Goal: Task Accomplishment & Management: Complete application form

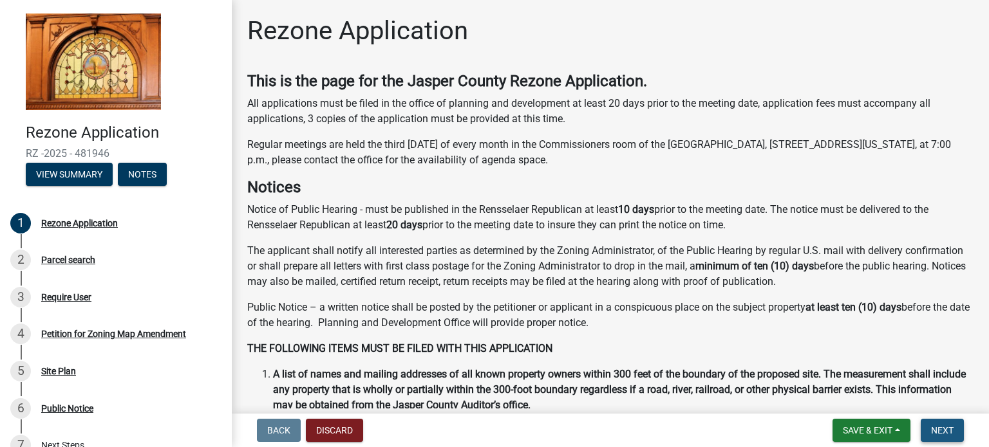
click at [941, 431] on span "Next" at bounding box center [942, 430] width 23 height 10
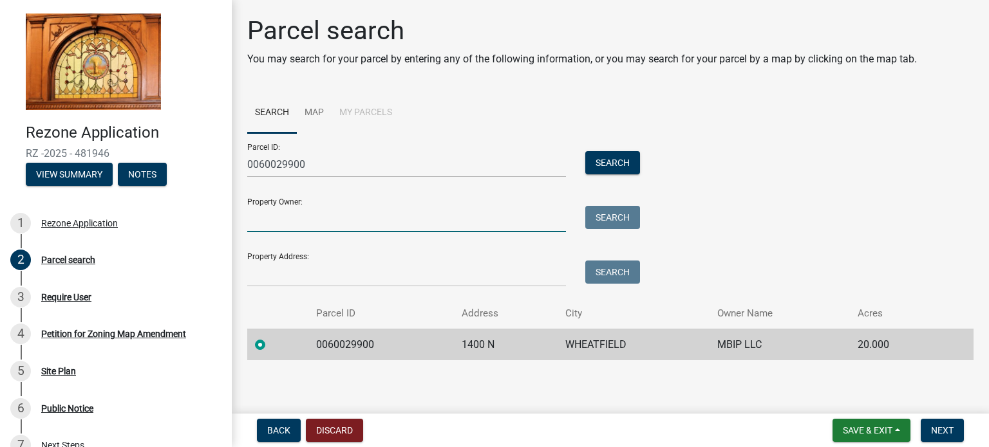
click at [263, 218] on input "Property Owner:" at bounding box center [406, 219] width 319 height 26
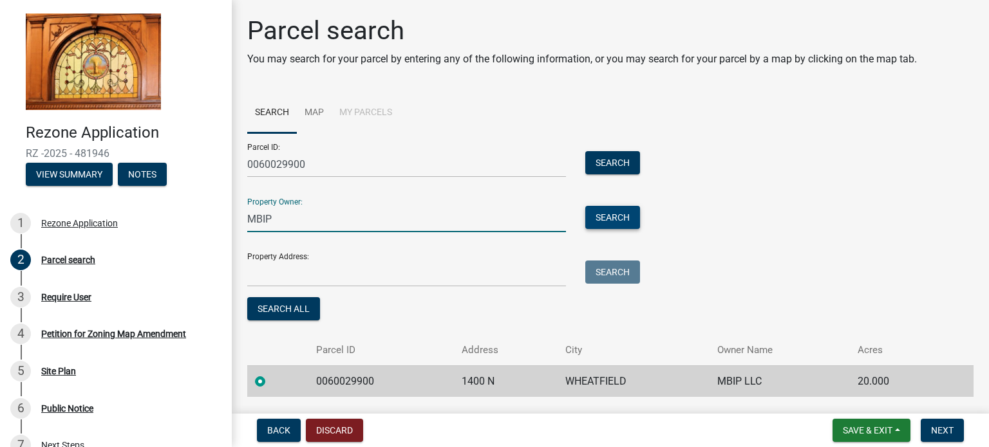
type input "MBIP"
click at [617, 218] on button "Search" at bounding box center [612, 217] width 55 height 23
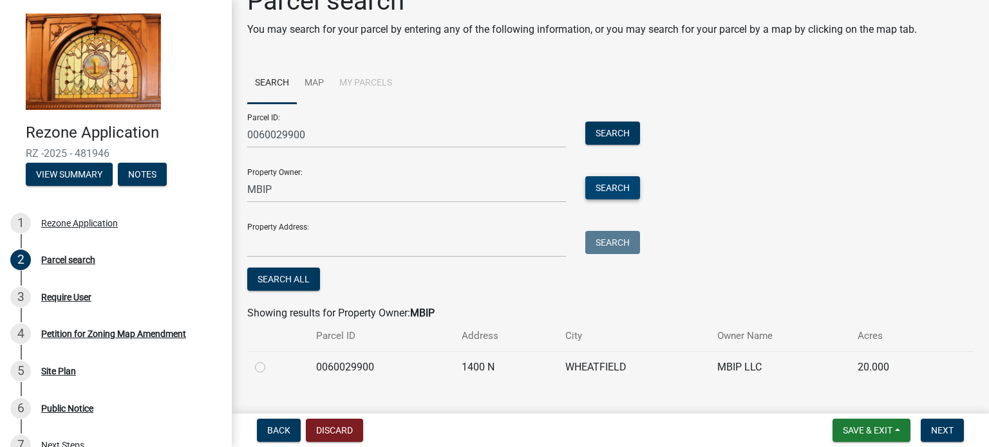
scroll to position [54, 0]
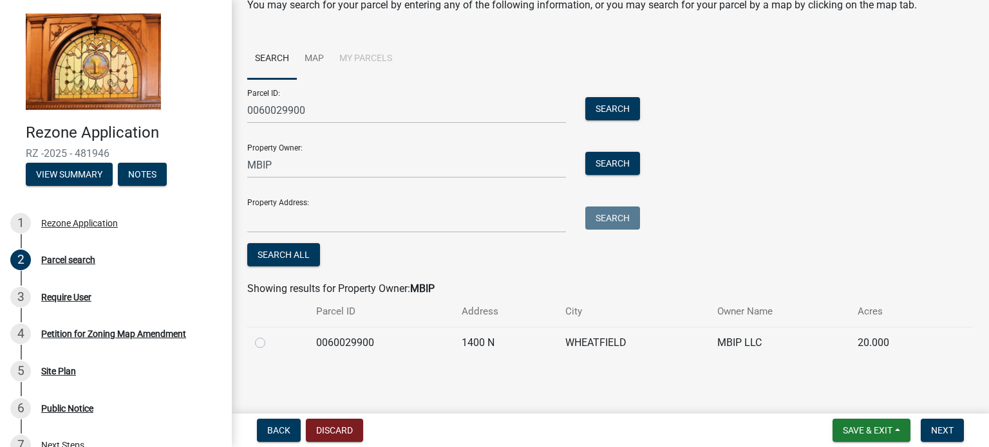
click at [270, 335] on label at bounding box center [270, 335] width 0 height 0
click at [270, 342] on input "radio" at bounding box center [274, 339] width 8 height 8
radio input "true"
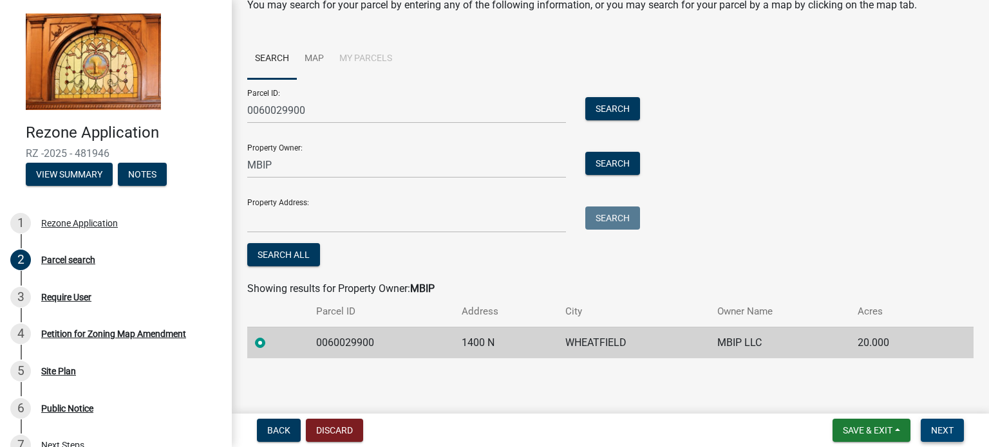
click at [940, 432] on span "Next" at bounding box center [942, 430] width 23 height 10
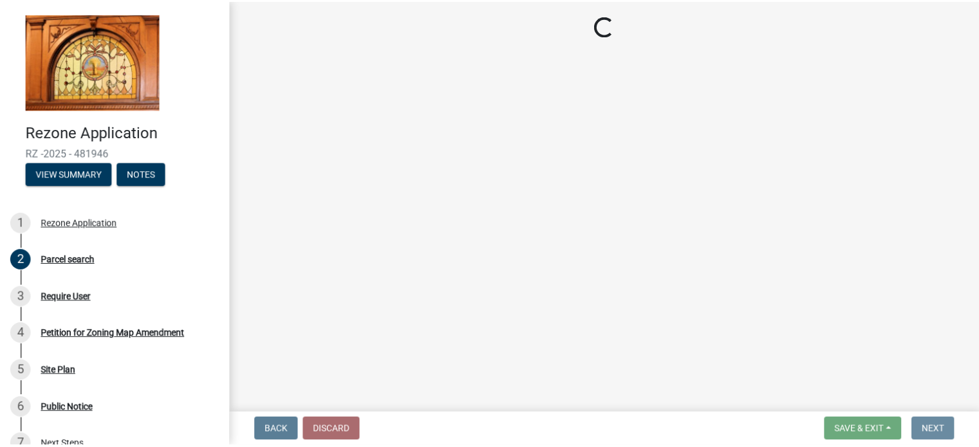
scroll to position [0, 0]
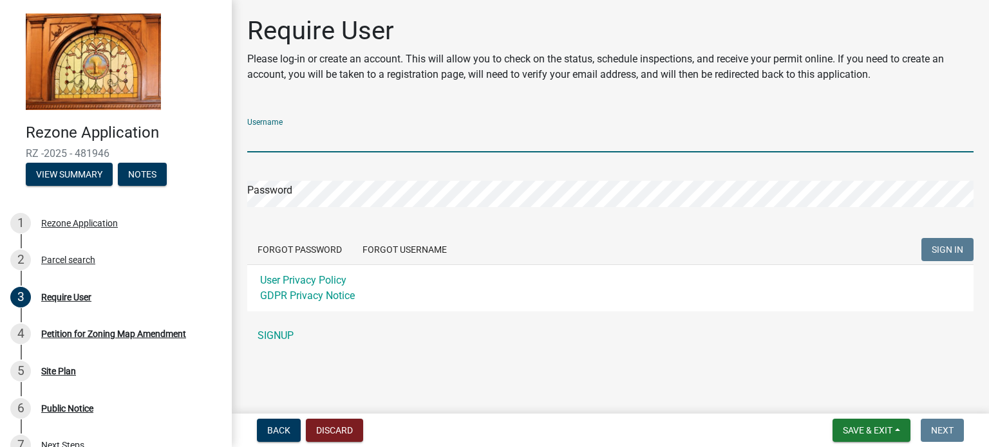
click at [325, 131] on input "Username" at bounding box center [610, 139] width 726 height 26
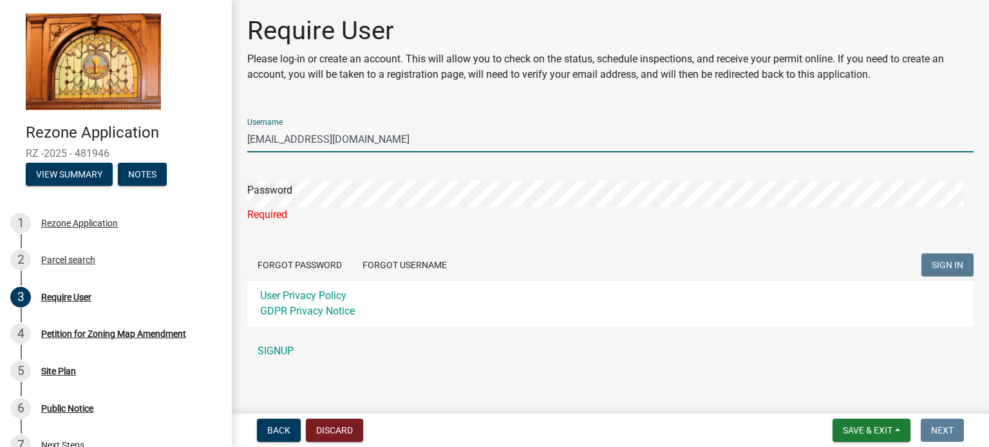
click at [353, 140] on input "[EMAIL_ADDRESS][DOMAIN_NAME]" at bounding box center [610, 139] width 726 height 26
type input "b"
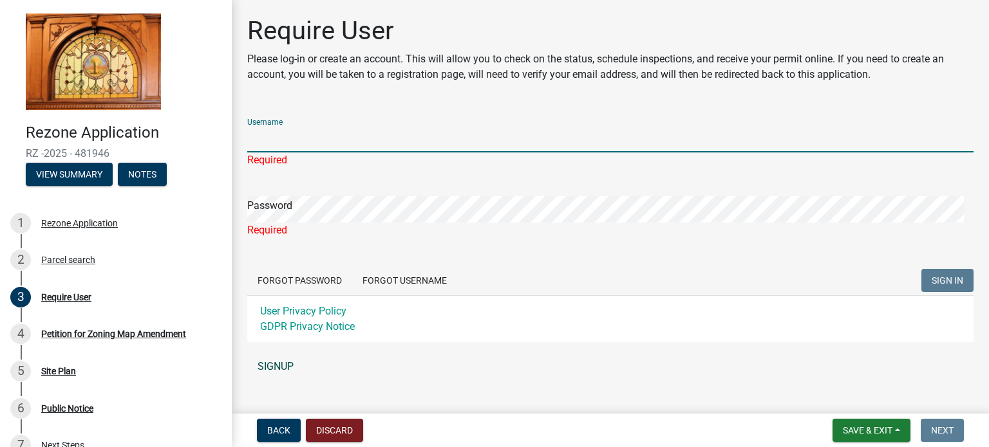
click at [274, 366] on link "SIGNUP" at bounding box center [610, 367] width 726 height 26
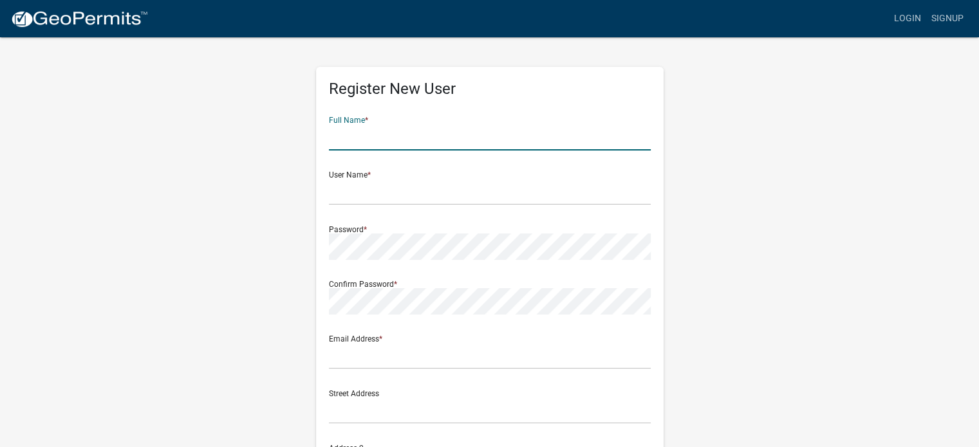
click at [370, 138] on input "text" at bounding box center [490, 137] width 322 height 26
type input "William Ferngren"
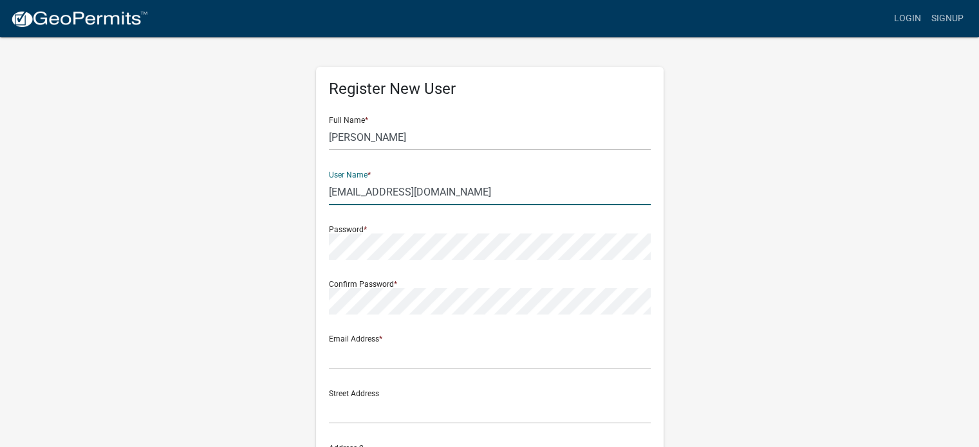
type input "[EMAIL_ADDRESS][DOMAIN_NAME]"
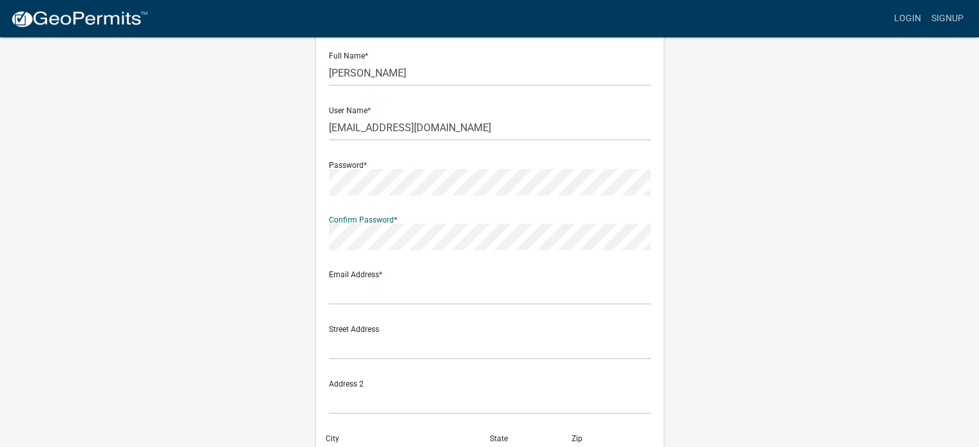
scroll to position [129, 0]
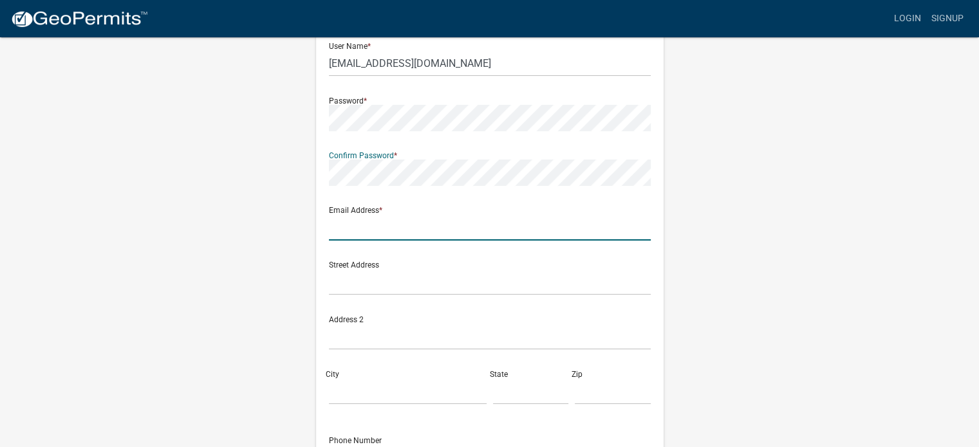
click at [343, 227] on input "text" at bounding box center [490, 227] width 322 height 26
type input "[EMAIL_ADDRESS][DOMAIN_NAME]"
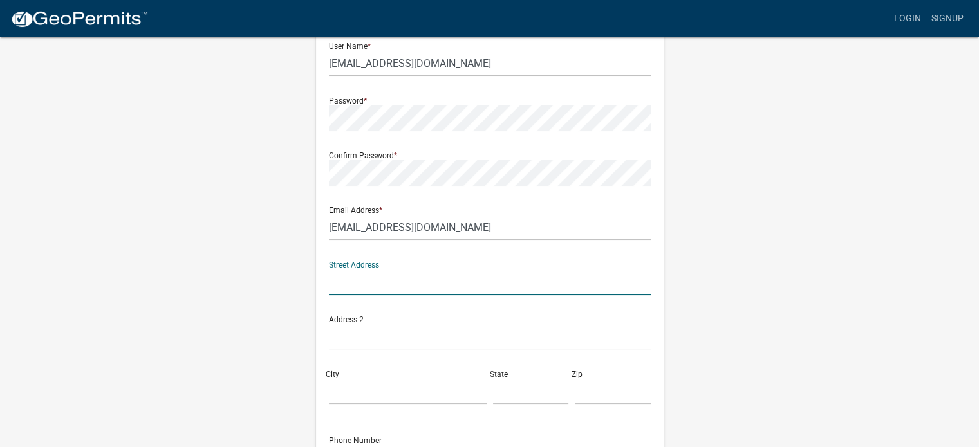
click at [342, 285] on input "text" at bounding box center [490, 282] width 322 height 26
type input "570 Vale Park Road, Suite B"
click at [342, 342] on input "text" at bounding box center [490, 337] width 322 height 26
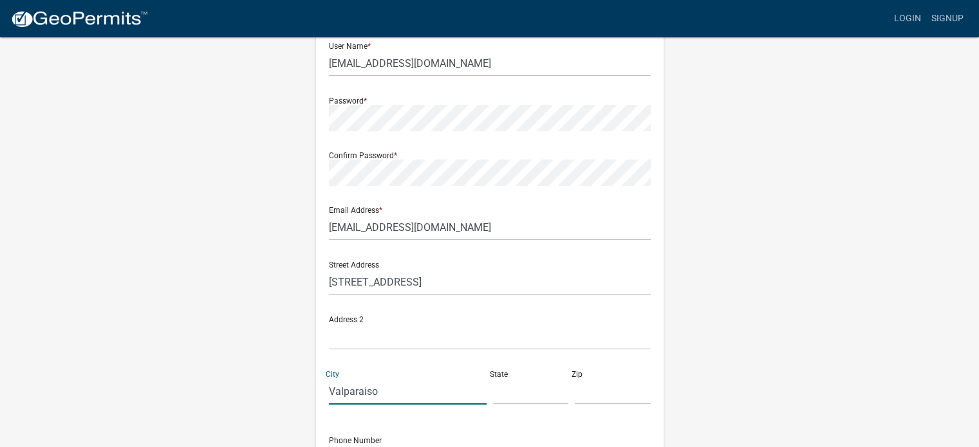
type input "Valparaiso"
type input "[US_STATE]"
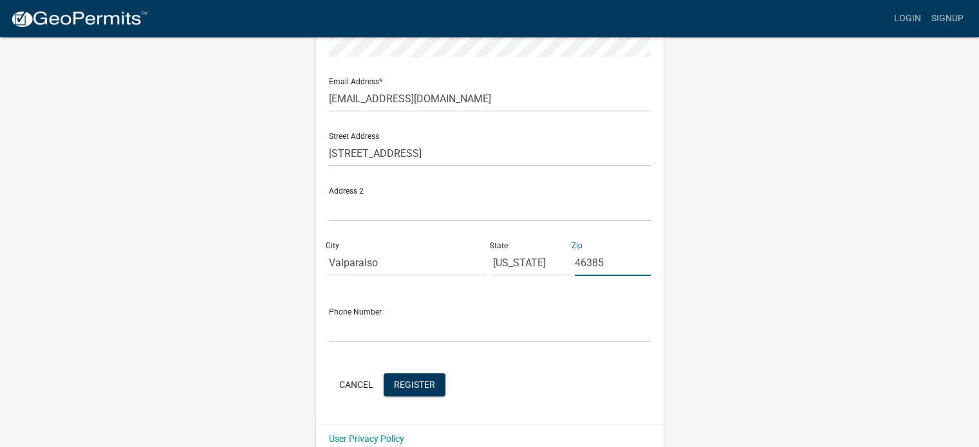
type input "46385"
click at [375, 324] on input "text" at bounding box center [490, 329] width 322 height 26
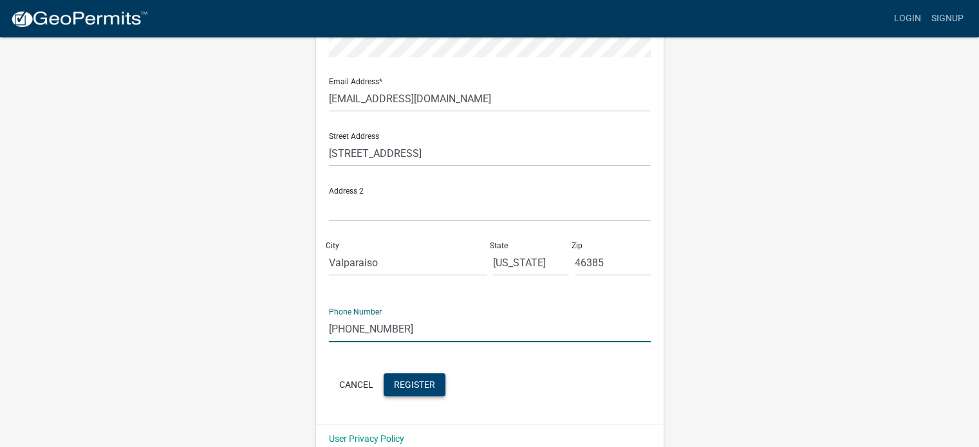
type input "219-771-0155"
click at [415, 386] on span "Register" at bounding box center [414, 384] width 41 height 10
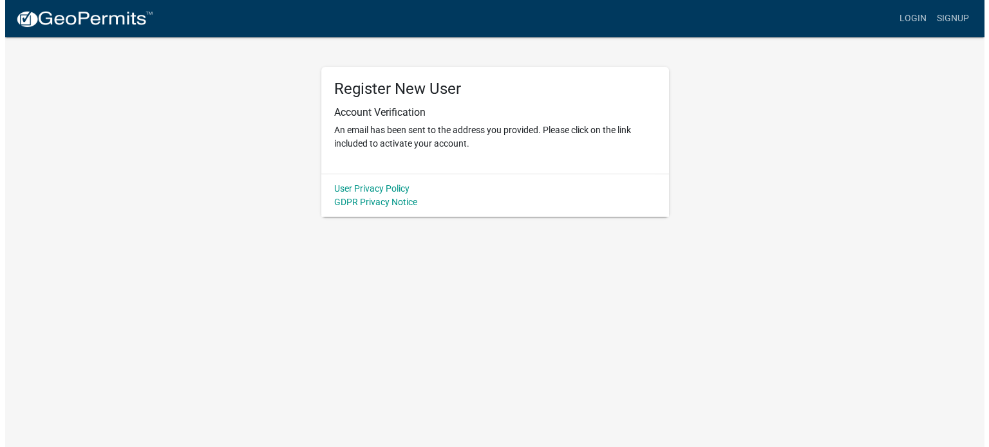
scroll to position [0, 0]
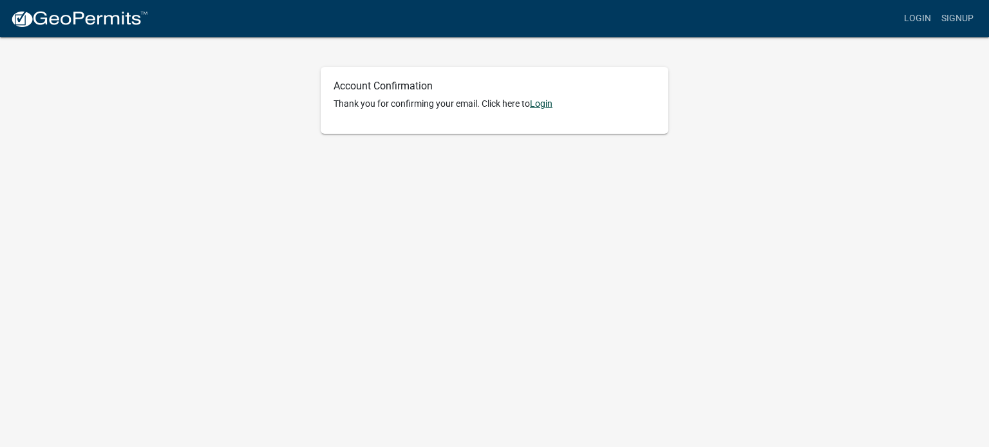
click at [546, 105] on link "Login" at bounding box center [541, 103] width 23 height 10
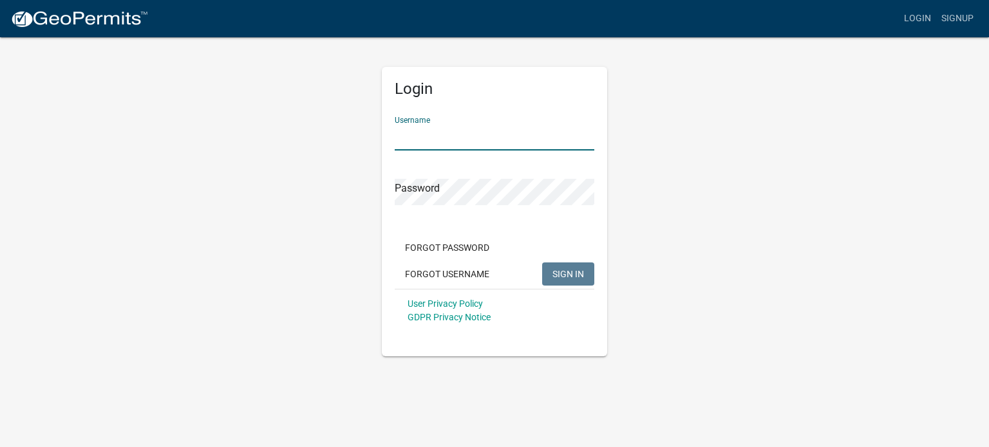
click at [489, 128] on input "Username" at bounding box center [495, 137] width 200 height 26
type input "[EMAIL_ADDRESS][DOMAIN_NAME]"
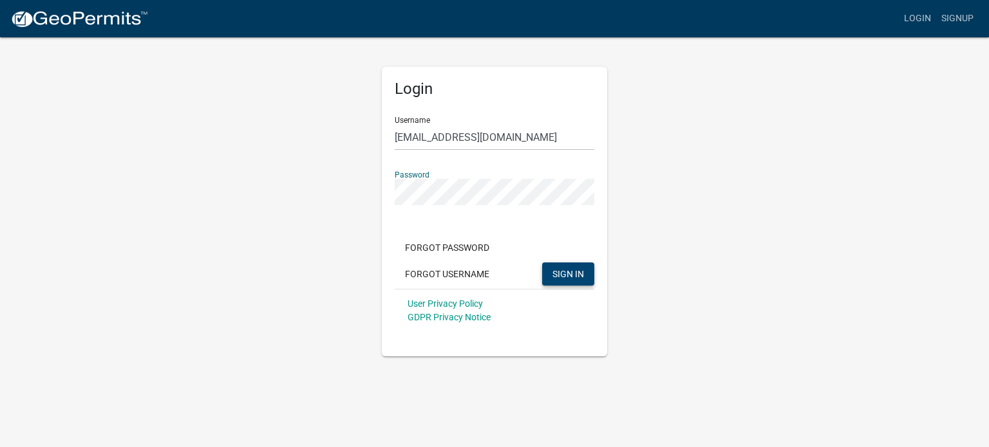
click at [571, 275] on span "SIGN IN" at bounding box center [568, 273] width 32 height 10
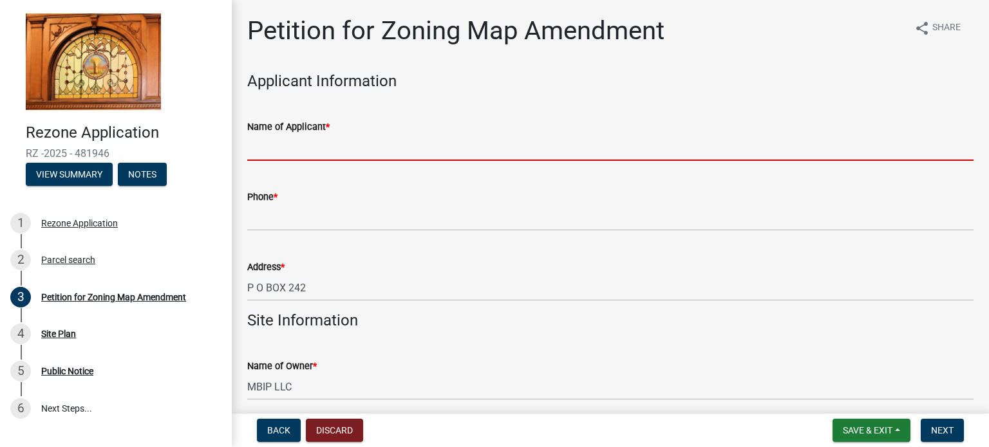
click at [283, 152] on input "Name of Applicant *" at bounding box center [610, 148] width 726 height 26
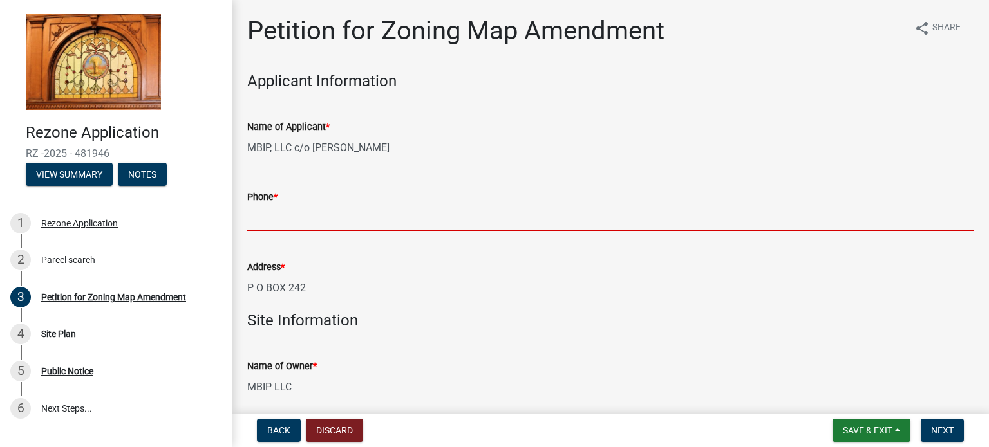
click at [262, 222] on input "Phone *" at bounding box center [610, 218] width 726 height 26
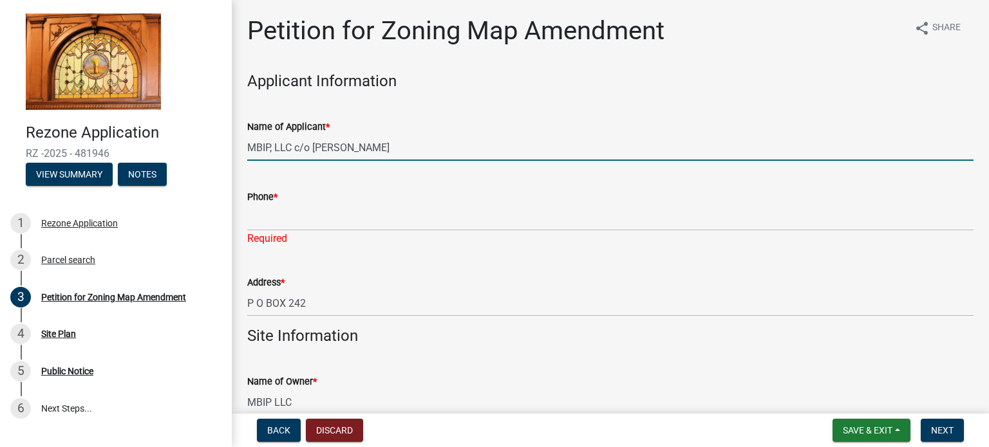
click at [440, 149] on input "MBIP, LLC c/o [PERSON_NAME]" at bounding box center [610, 148] width 726 height 26
type input "MBIP, LLC c/o [PERSON_NAME]."
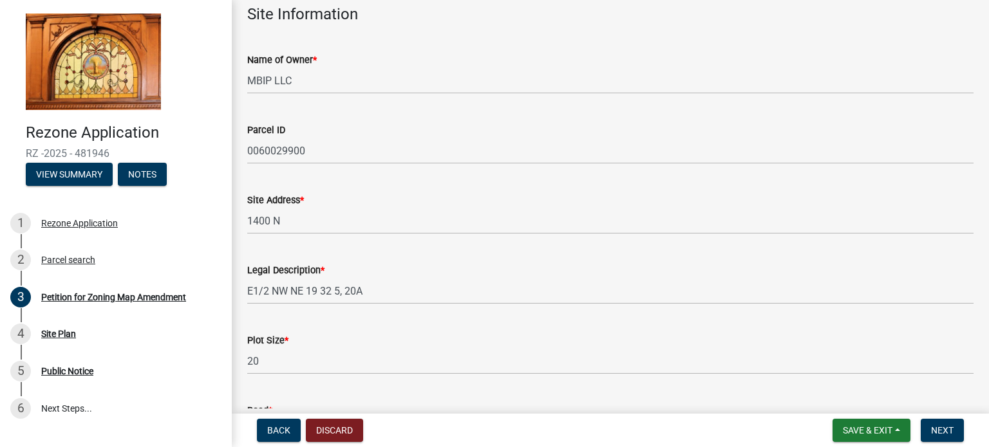
scroll to position [451, 0]
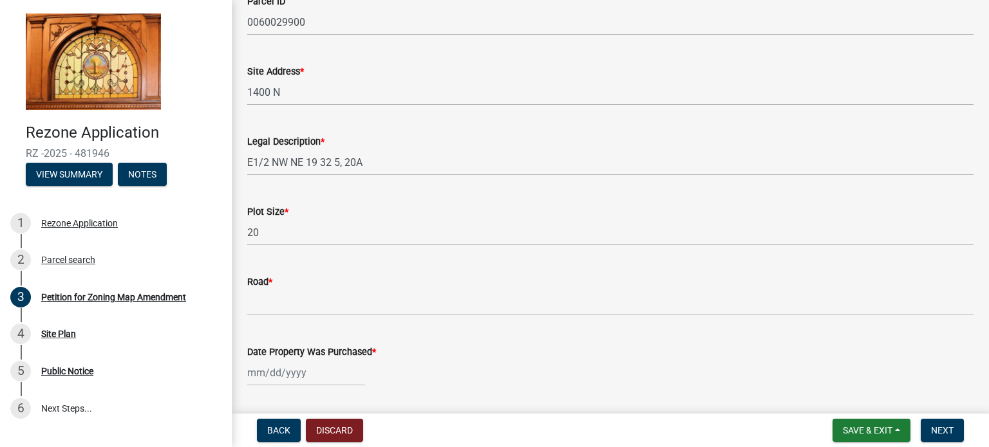
type input "[PHONE_NUMBER]"
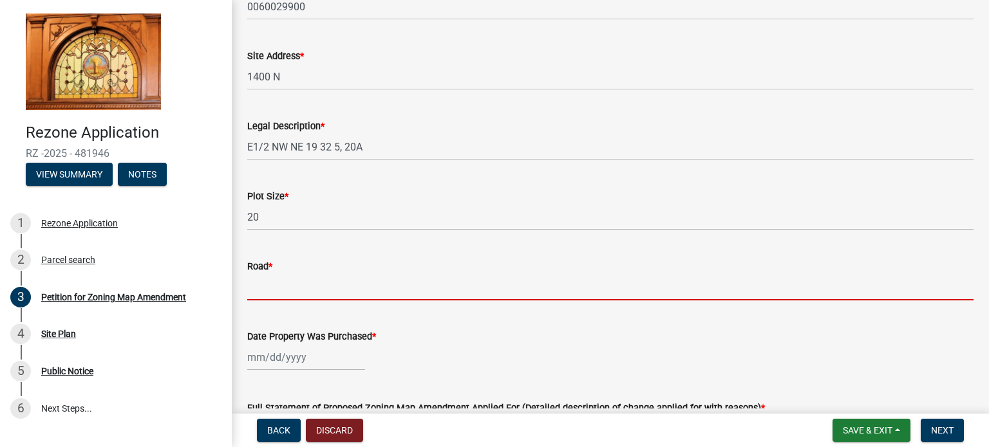
click at [262, 301] on input "Road *" at bounding box center [610, 287] width 726 height 26
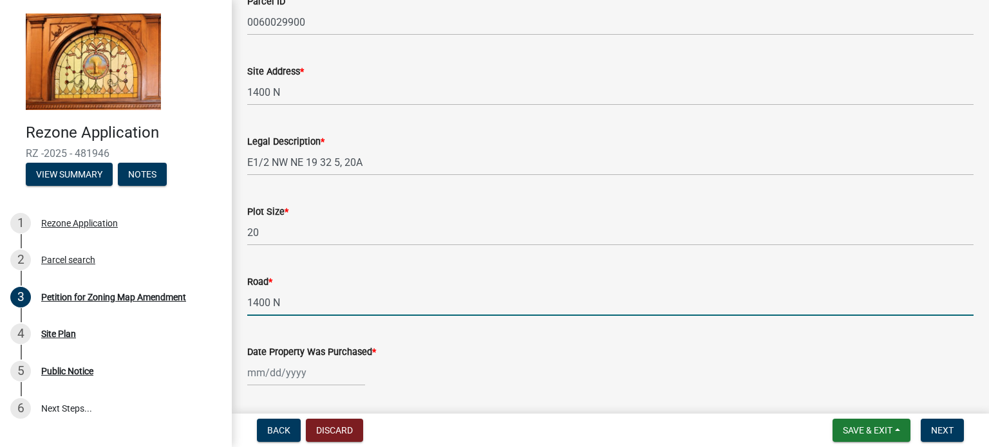
type input "1400 N"
select select "9"
select select "2025"
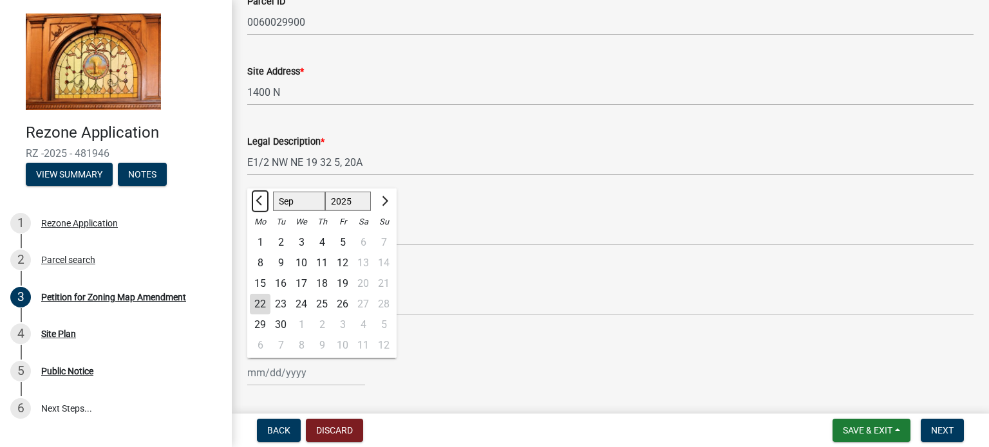
click at [259, 200] on span "Previous month" at bounding box center [261, 201] width 10 height 10
select select "7"
click at [258, 284] on div "14" at bounding box center [260, 283] width 21 height 21
type input "[DATE]"
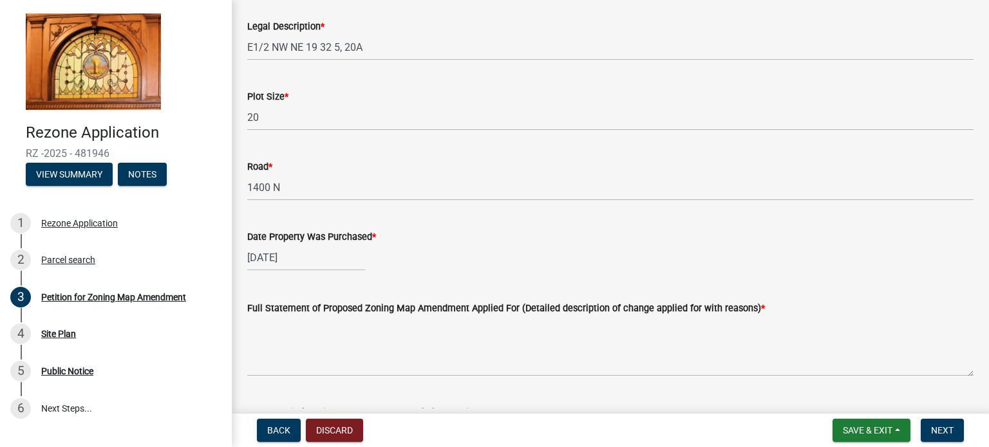
scroll to position [628, 0]
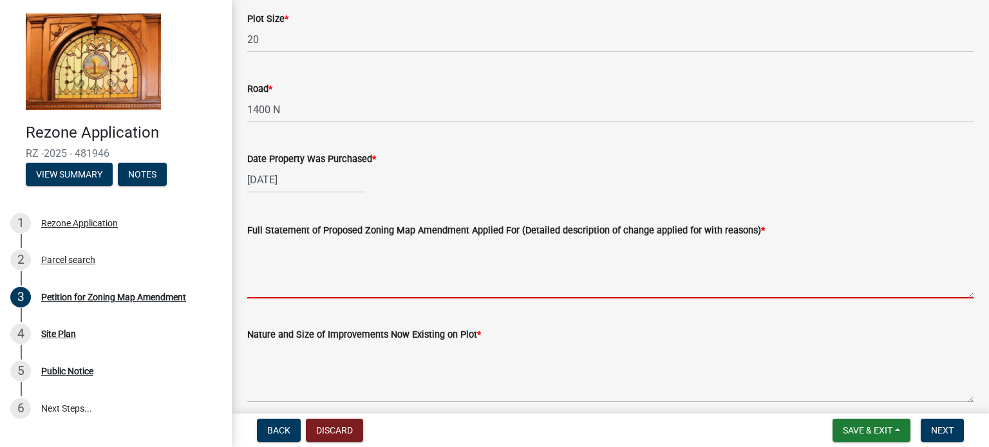
click at [284, 265] on textarea "Full Statement of Proposed Zoning Map Amendment Applied For (Detailed descripti…" at bounding box center [610, 268] width 726 height 60
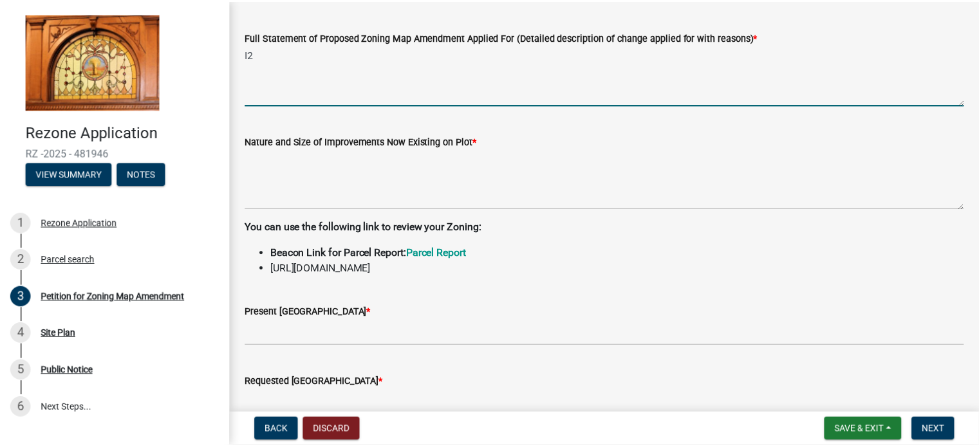
scroll to position [886, 0]
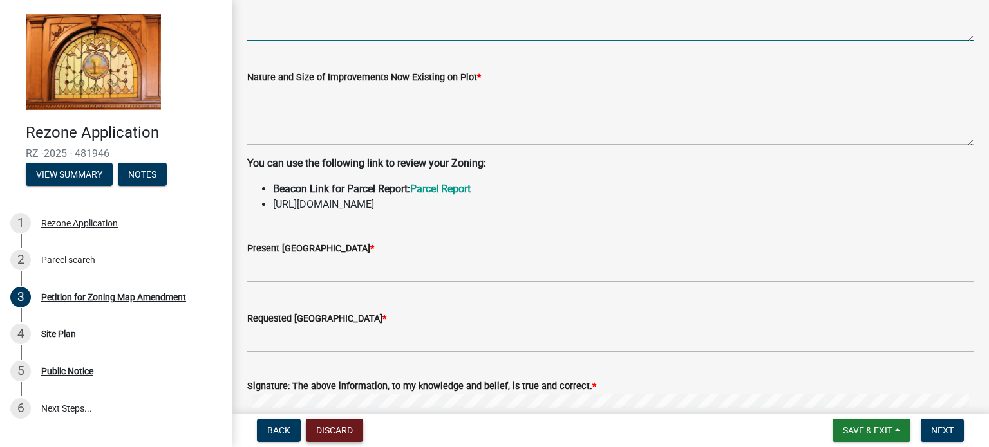
type textarea "I2"
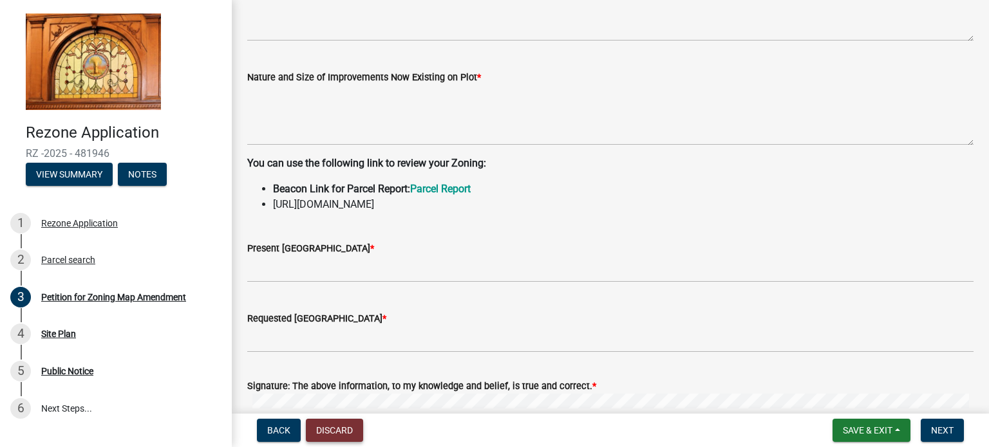
click at [328, 432] on button "Discard" at bounding box center [334, 430] width 57 height 23
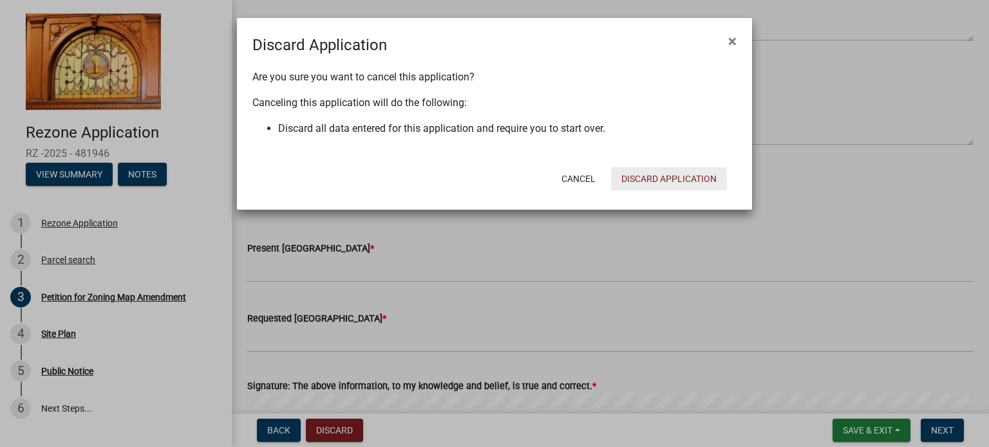
click at [664, 177] on button "Discard Application" at bounding box center [669, 178] width 116 height 23
